Goal: Find specific page/section: Find specific page/section

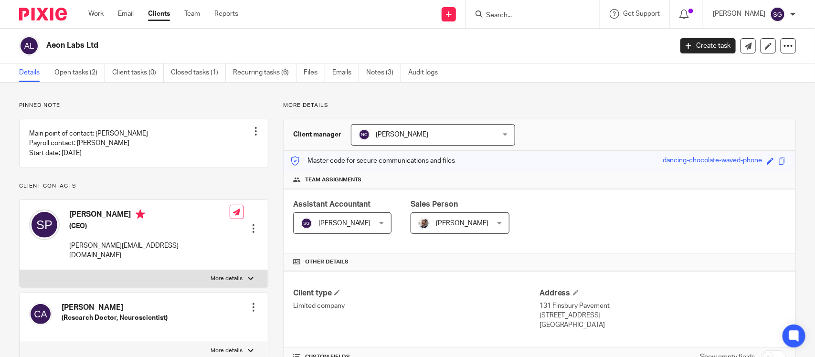
click at [485, 15] on input "Search" at bounding box center [528, 15] width 86 height 9
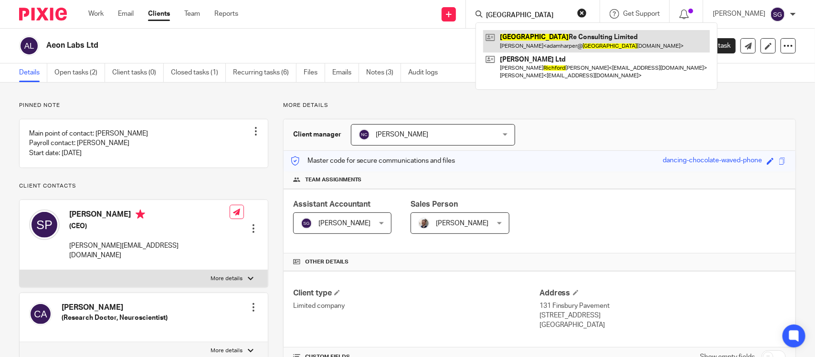
type input "[GEOGRAPHIC_DATA]"
click at [554, 47] on link at bounding box center [596, 41] width 227 height 22
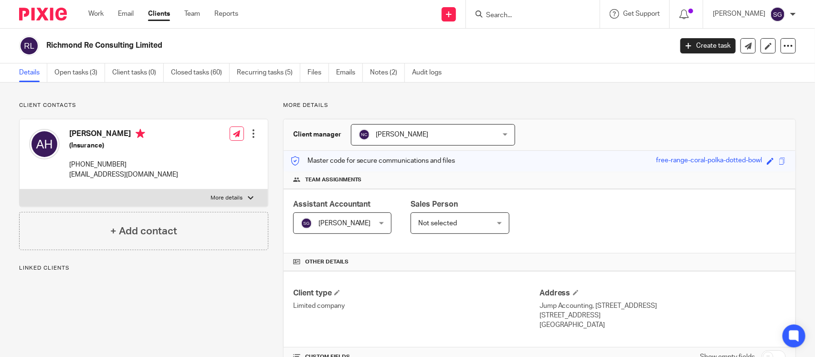
scroll to position [268, 0]
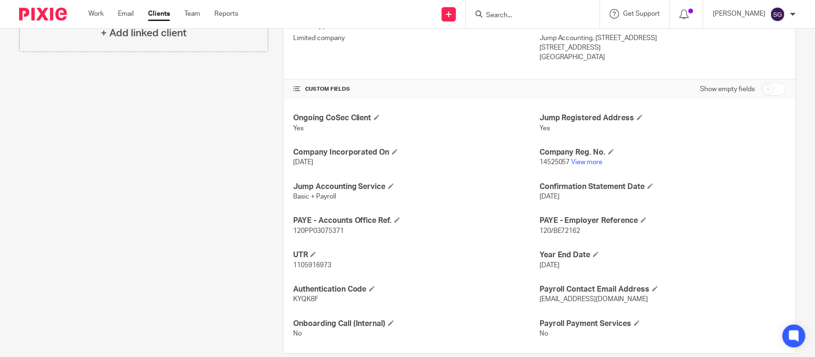
click at [547, 228] on span "120/BE72162" at bounding box center [559, 231] width 41 height 7
copy p "120/BE72162"
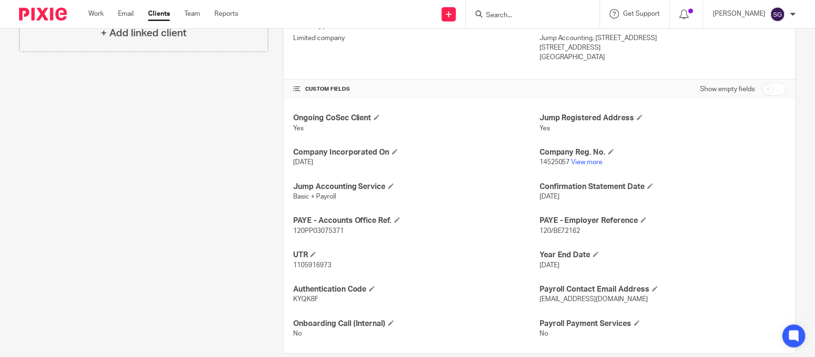
click at [307, 228] on span "120PP03075371" at bounding box center [318, 231] width 51 height 7
copy p "120PP03075371"
